Goal: Find specific page/section: Find specific page/section

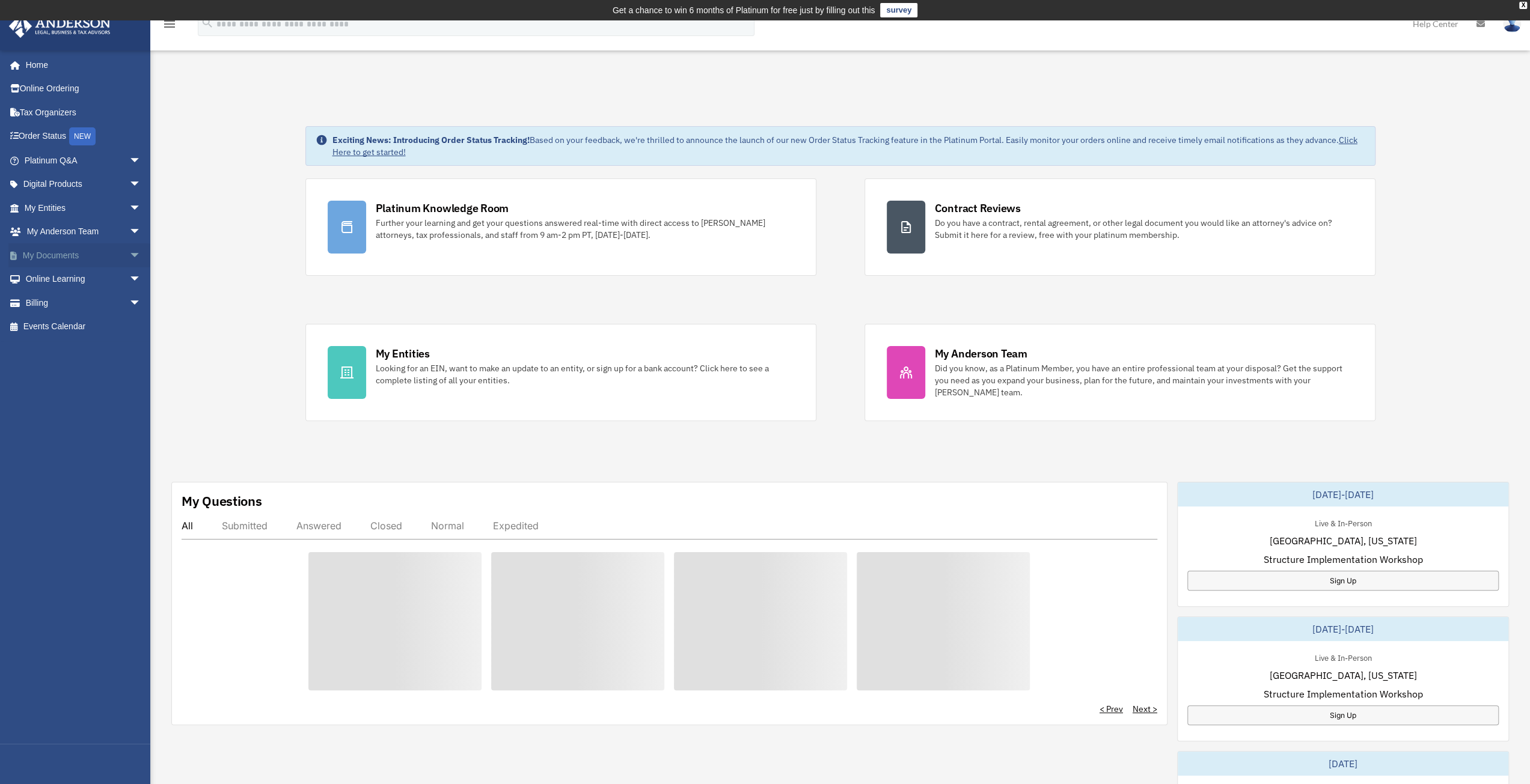
click at [129, 255] on span "arrow_drop_down" at bounding box center [141, 255] width 24 height 25
click at [56, 286] on link "Box" at bounding box center [88, 279] width 142 height 24
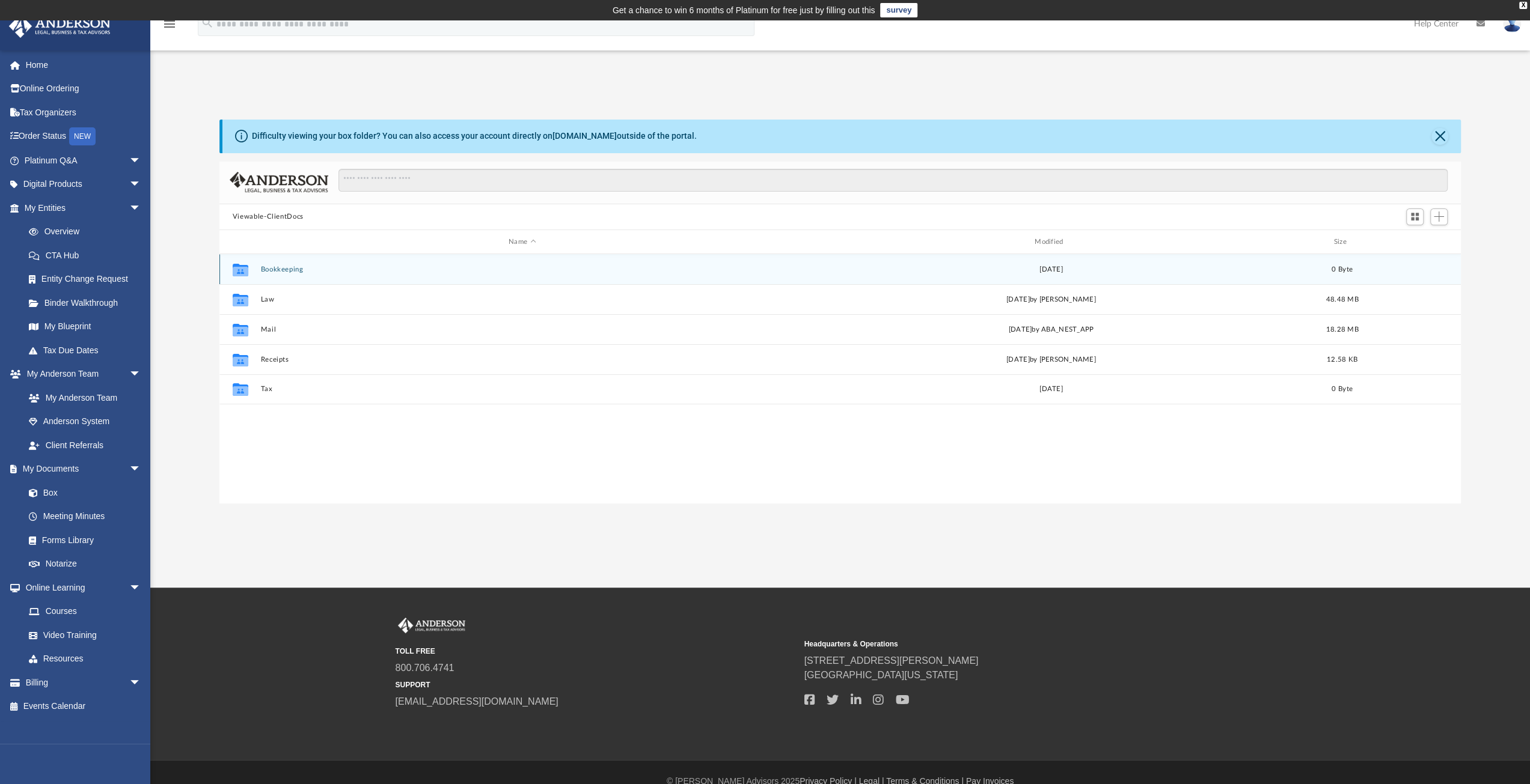
scroll to position [264, 1232]
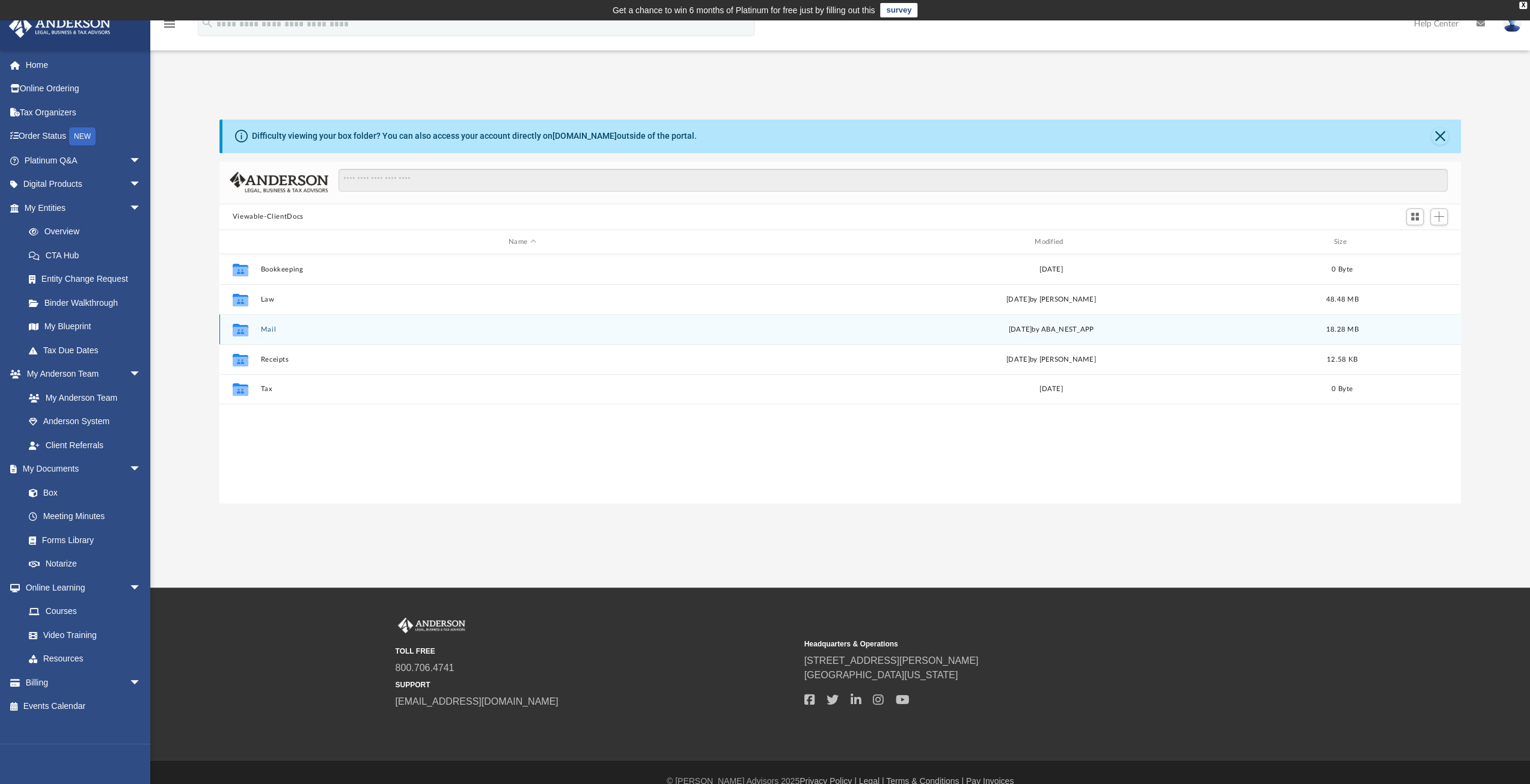
click at [275, 328] on button "Mail" at bounding box center [522, 329] width 524 height 8
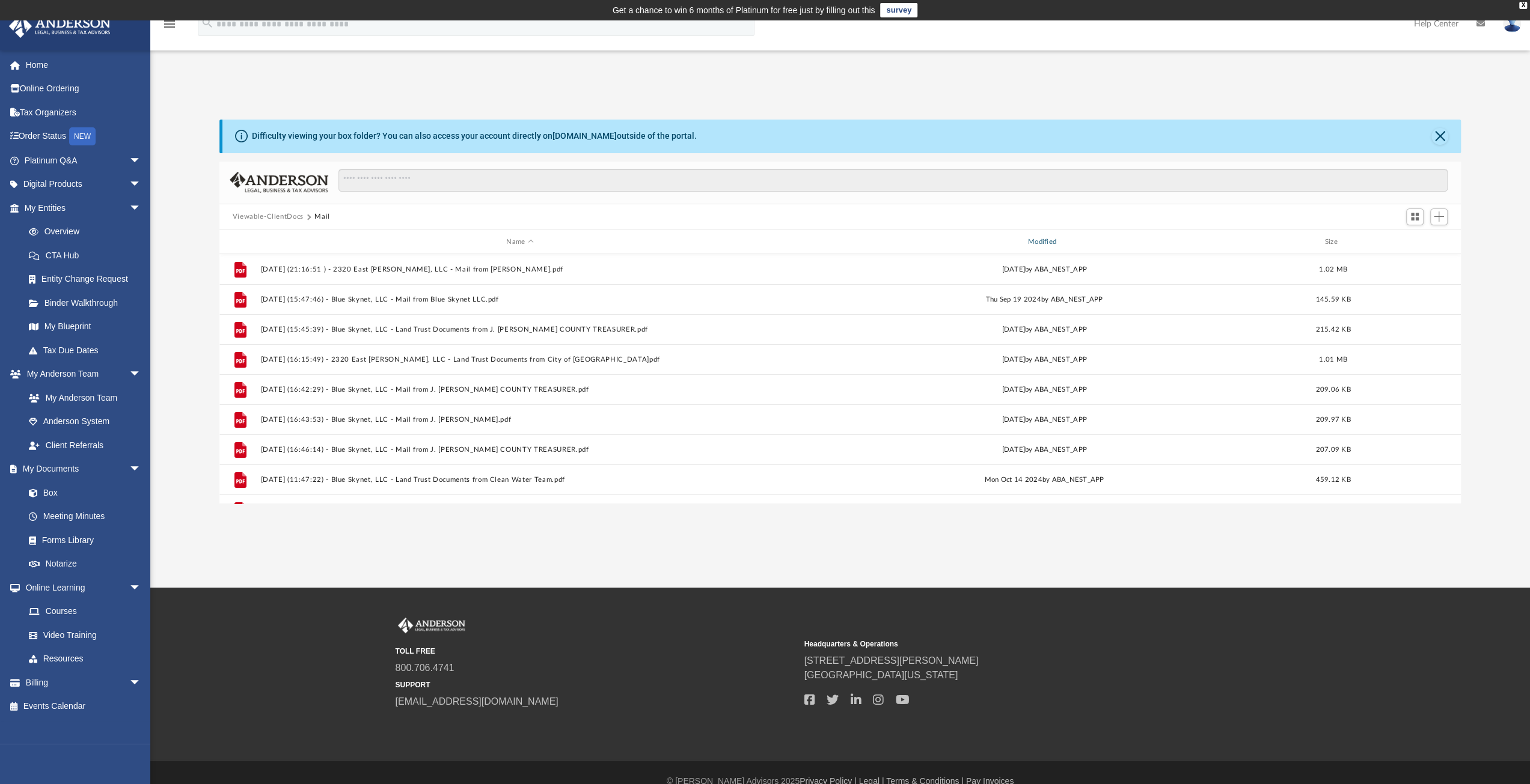
click at [1042, 242] on div "Modified" at bounding box center [1044, 243] width 520 height 11
click at [1042, 241] on div "Modified" at bounding box center [1044, 243] width 520 height 11
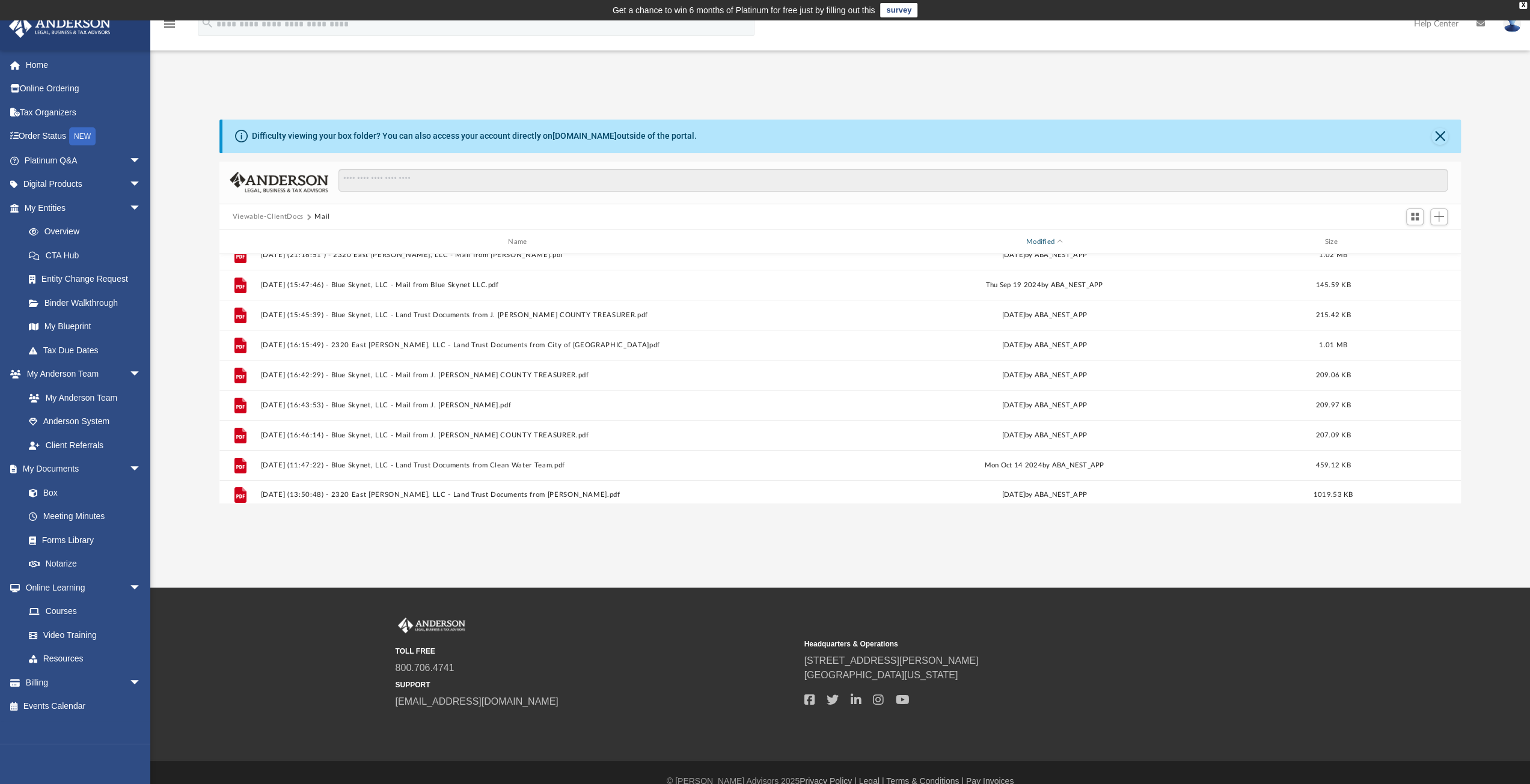
scroll to position [0, 0]
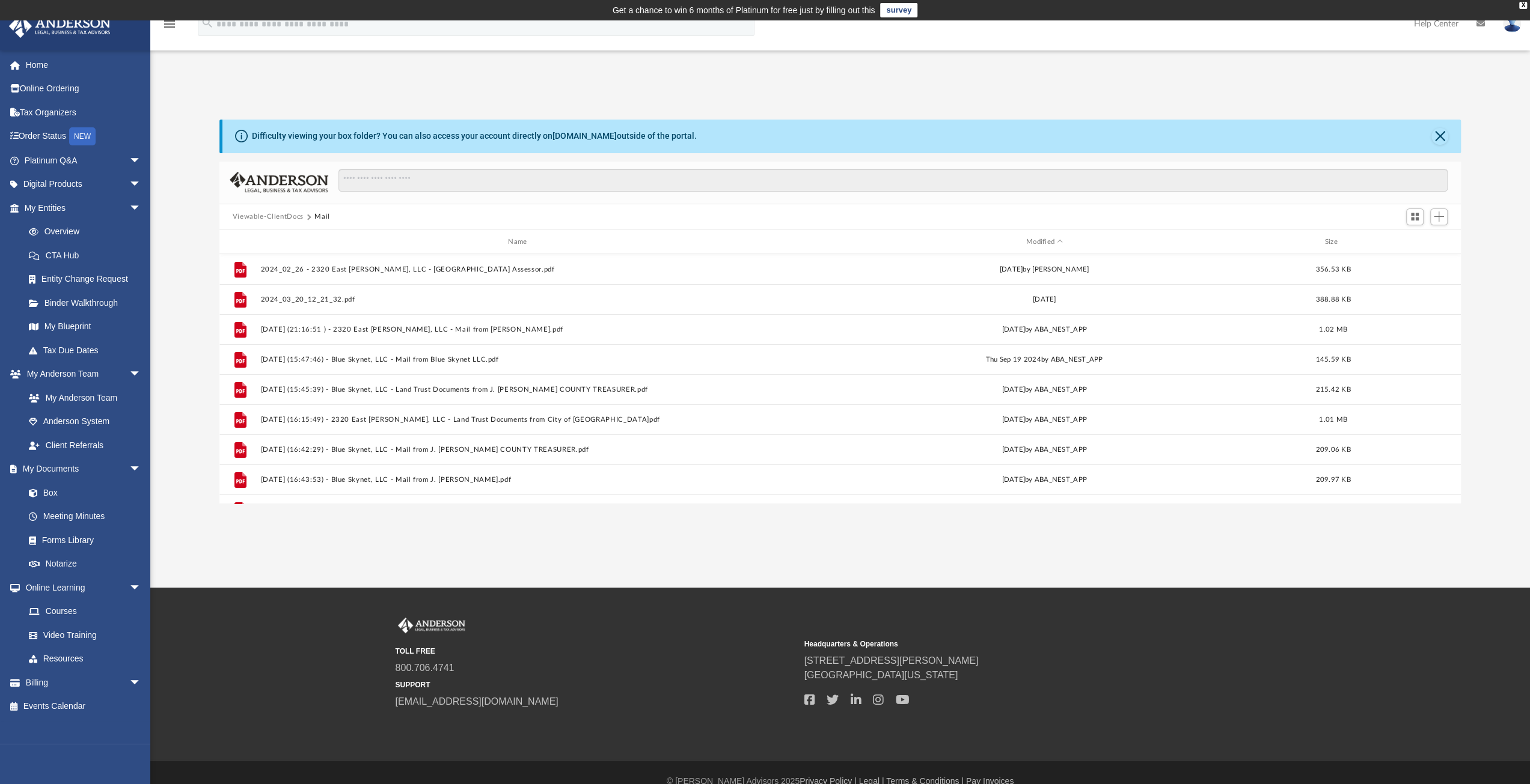
click at [285, 214] on button "Viewable-ClientDocs" at bounding box center [267, 217] width 71 height 11
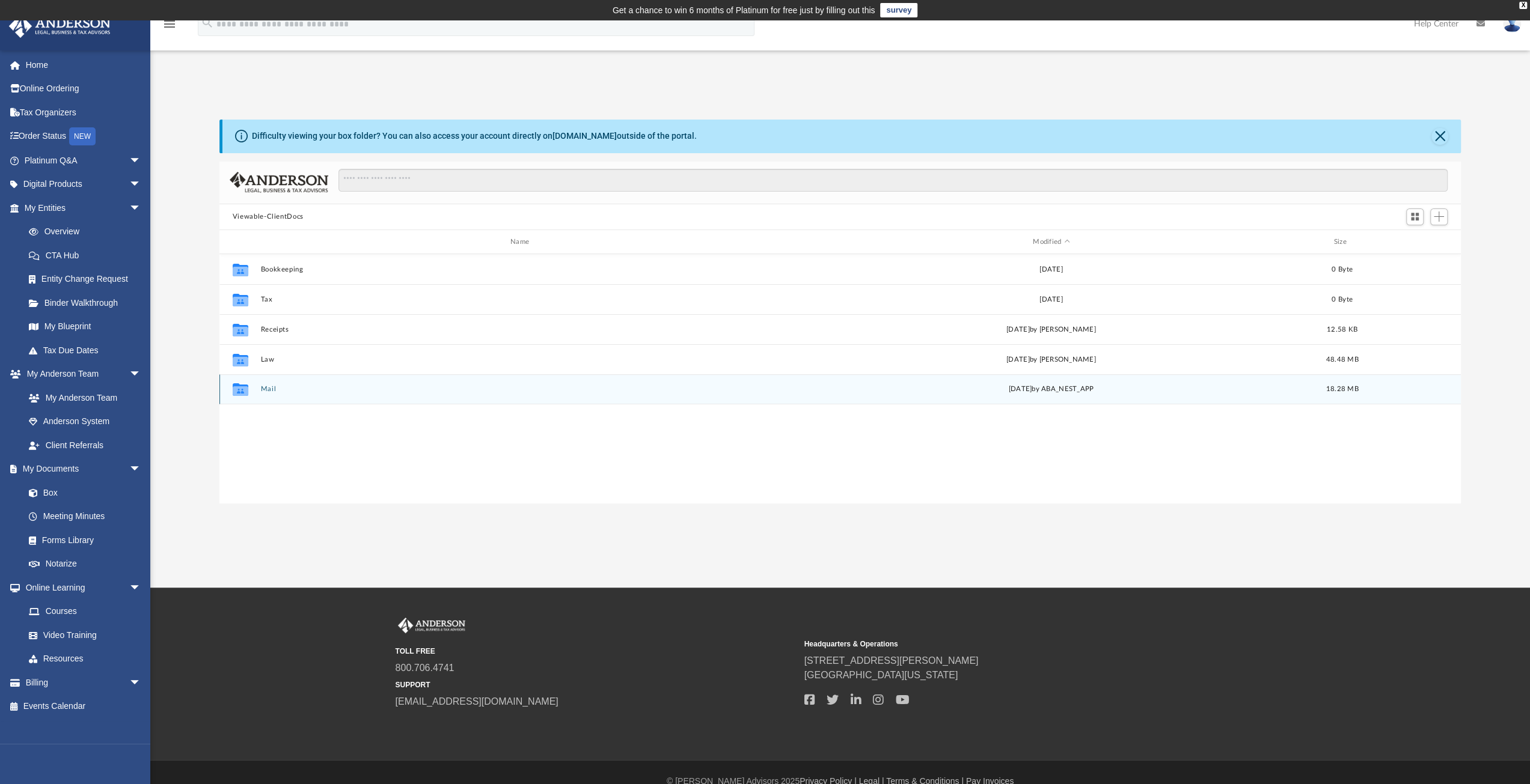
click at [269, 389] on button "Mail" at bounding box center [522, 390] width 524 height 8
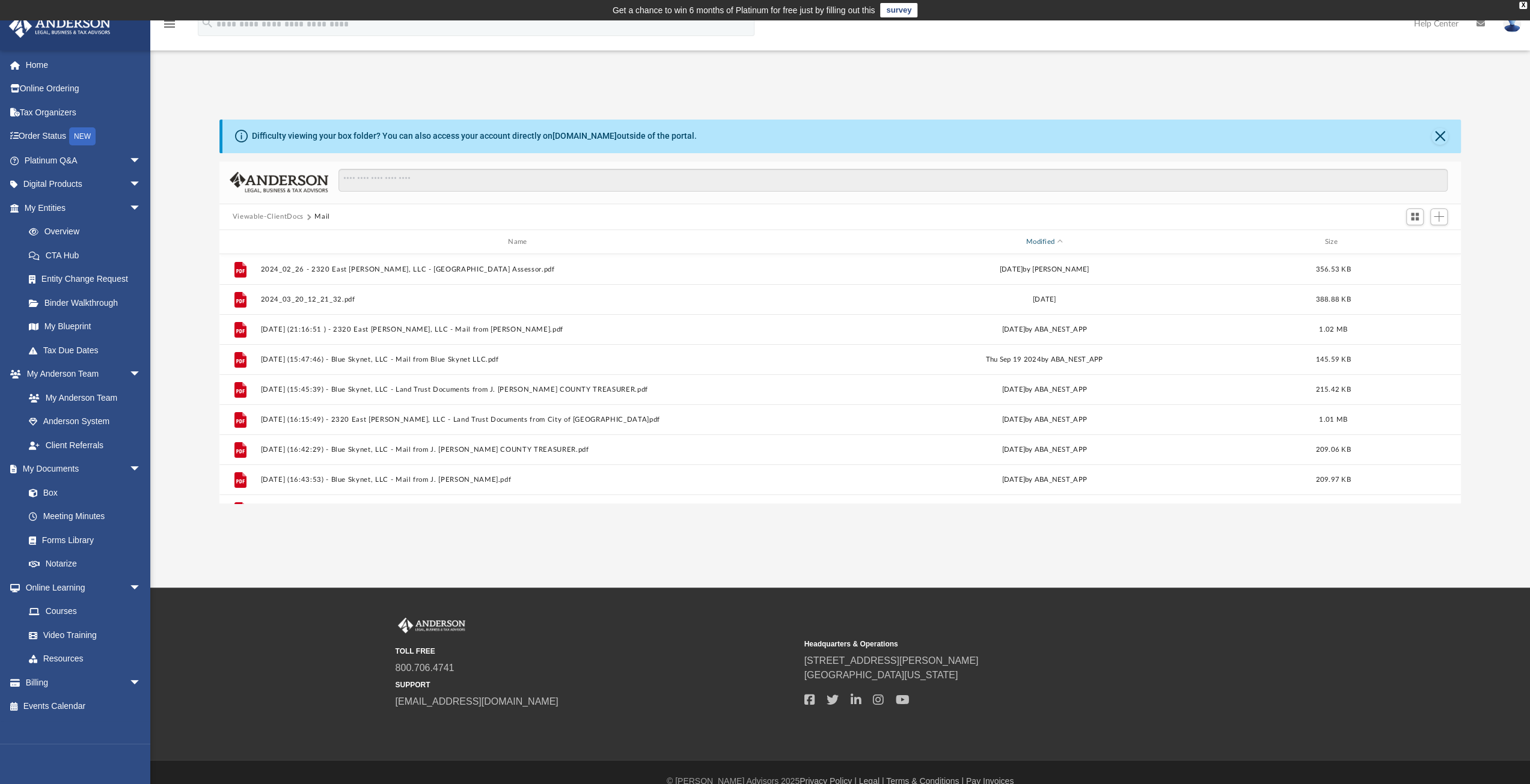
click at [1057, 242] on div "Modified" at bounding box center [1044, 243] width 520 height 11
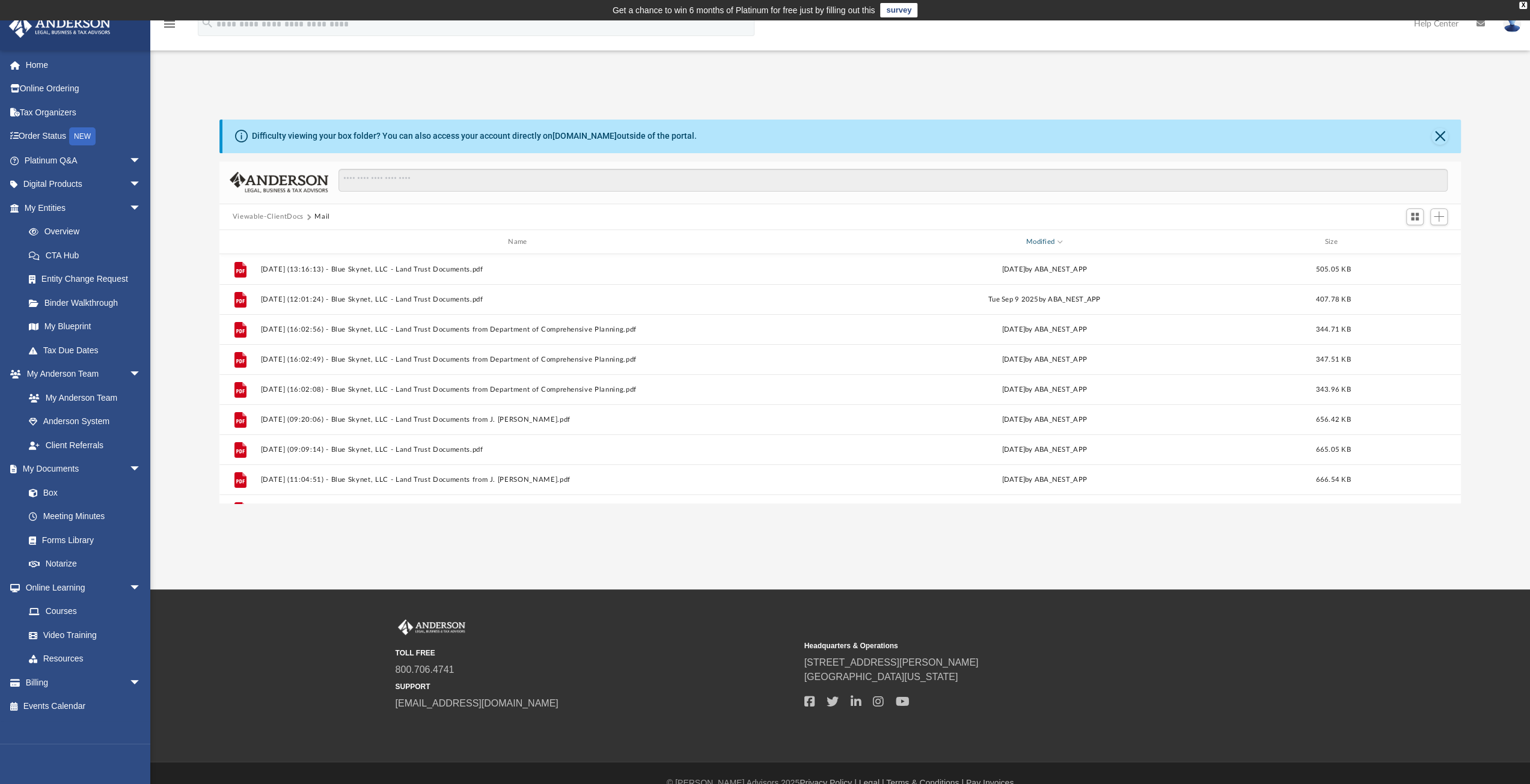
click at [1059, 242] on span "Modified" at bounding box center [1060, 241] width 5 height 5
